Goal: Contribute content

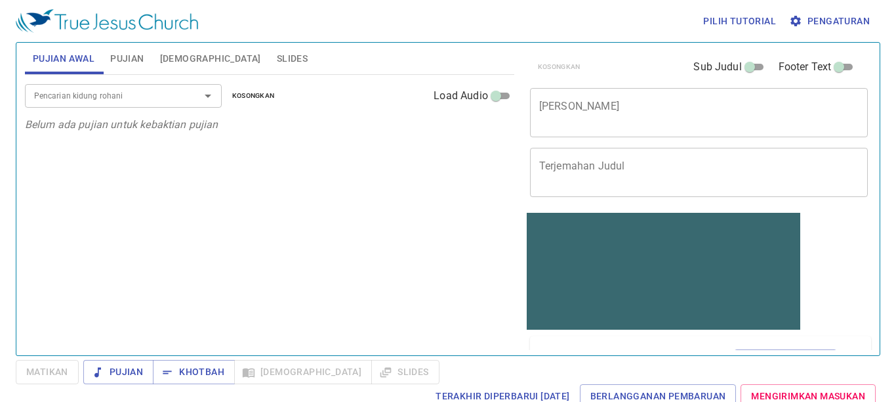
click at [807, 16] on span "Pengaturan" at bounding box center [831, 21] width 78 height 16
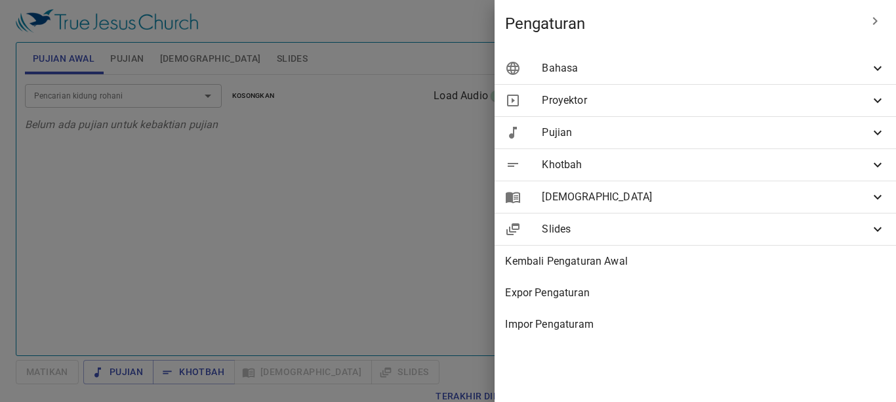
click at [789, 63] on span "Bahasa" at bounding box center [706, 68] width 328 height 16
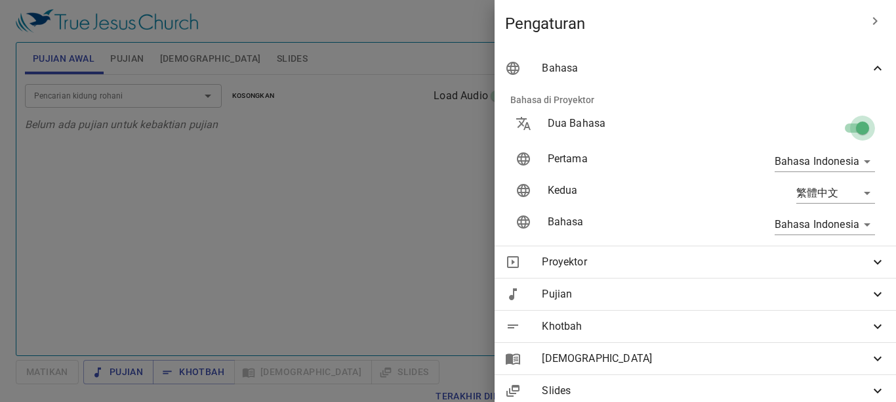
click at [828, 127] on input "checkbox" at bounding box center [863, 130] width 75 height 25
checkbox input "false"
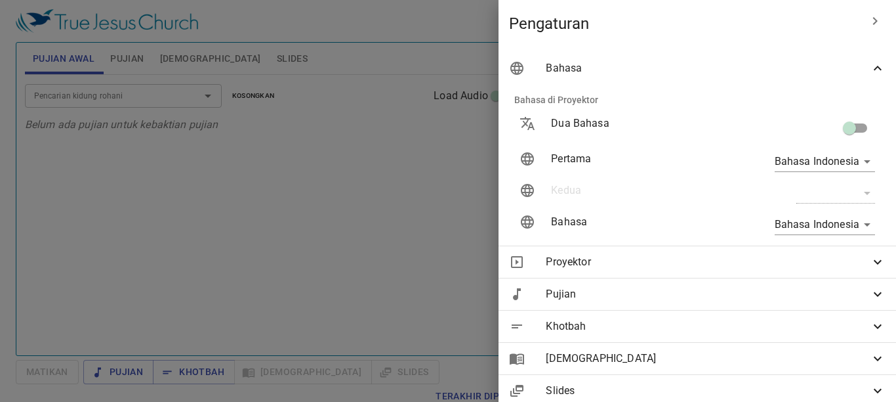
click at [244, 209] on div at bounding box center [448, 201] width 896 height 402
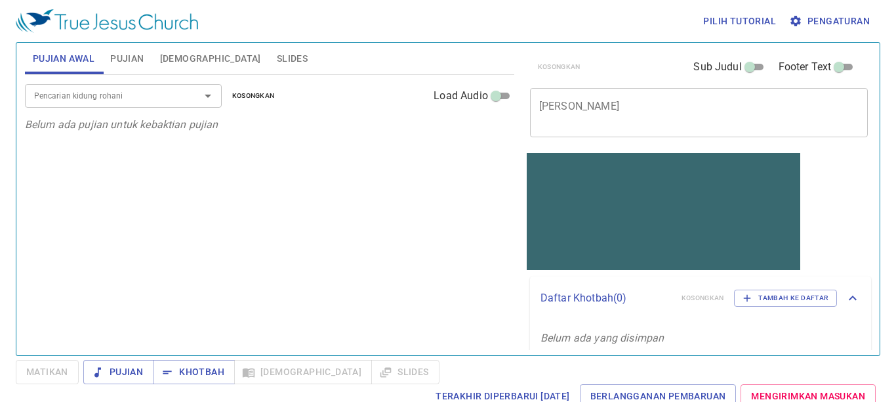
click at [553, 119] on textarea "[PERSON_NAME]" at bounding box center [699, 112] width 320 height 25
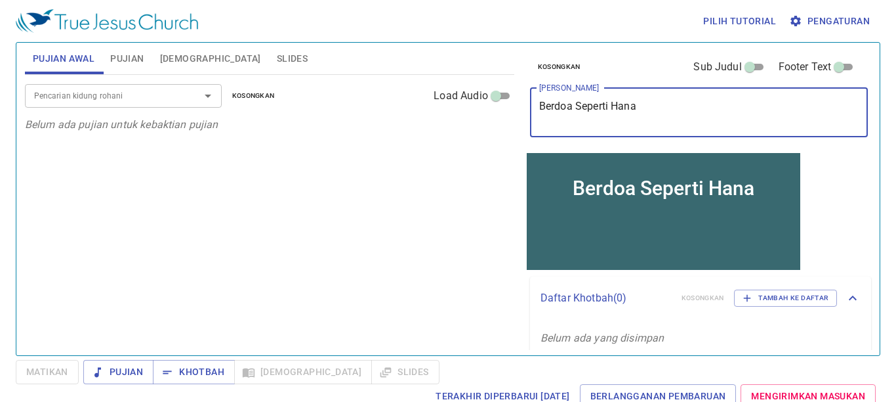
type textarea "Berdoa Seperti Hana"
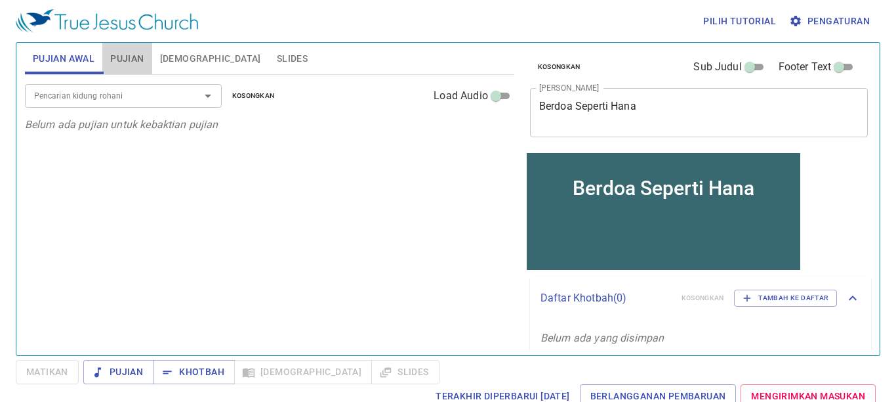
click at [113, 51] on span "Pujian" at bounding box center [126, 59] width 33 height 16
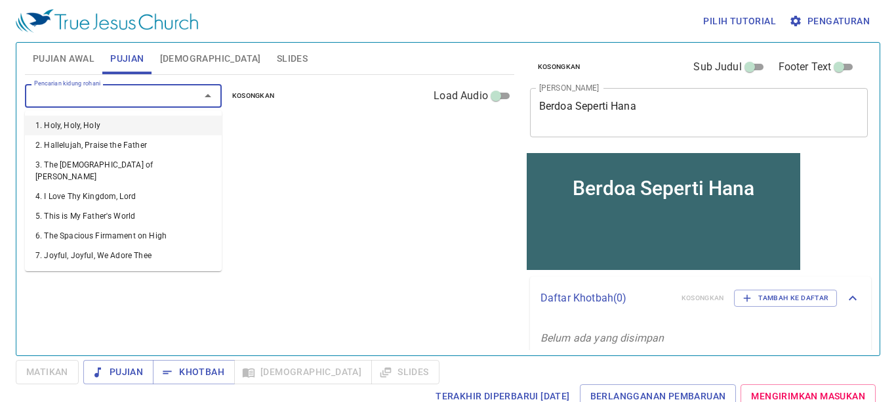
click at [99, 95] on input "Pencarian kidung rohani" at bounding box center [104, 95] width 150 height 15
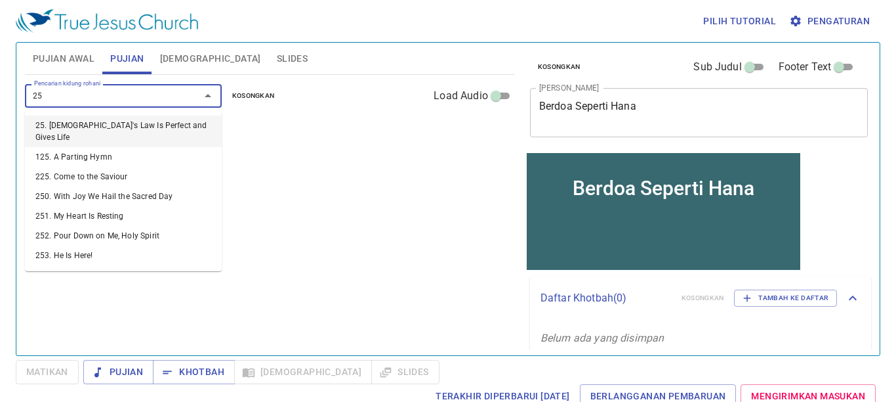
type input "259"
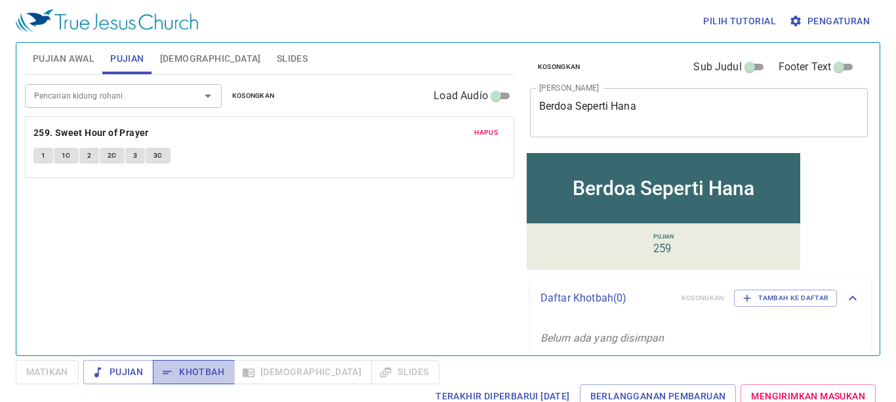
drag, startPoint x: 177, startPoint y: 371, endPoint x: 179, endPoint y: 362, distance: 10.0
click at [177, 369] on span "Khotbah" at bounding box center [193, 372] width 61 height 16
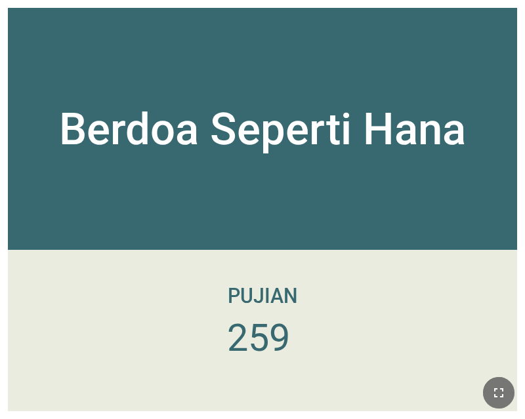
click at [504, 408] on button "button" at bounding box center [498, 392] width 31 height 31
